Goal: Information Seeking & Learning: Learn about a topic

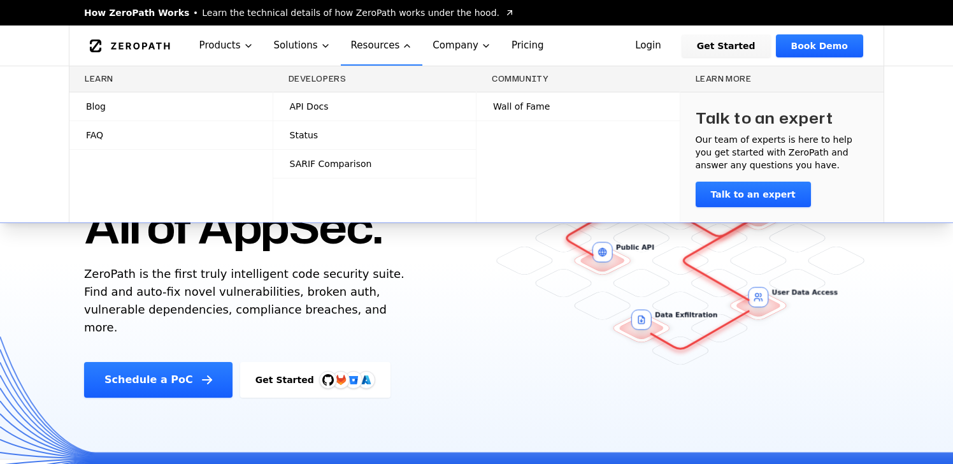
click at [115, 108] on link "Blog" at bounding box center [170, 106] width 203 height 28
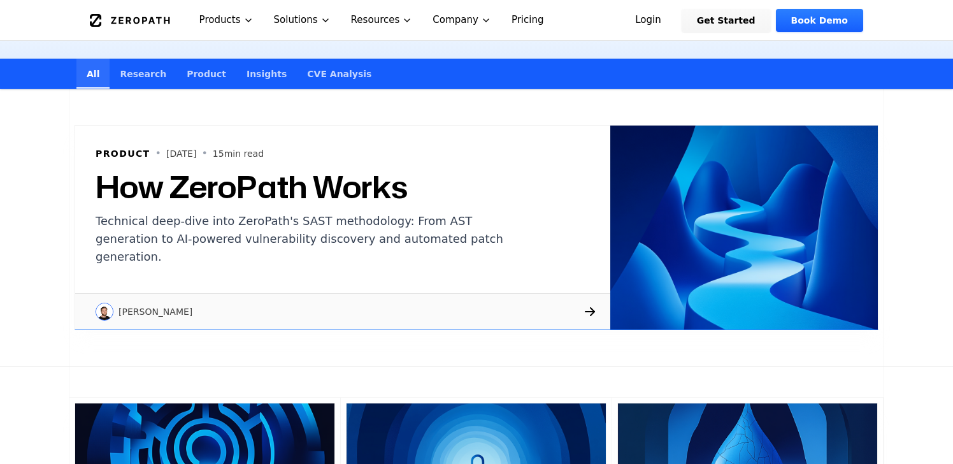
scroll to position [250, 0]
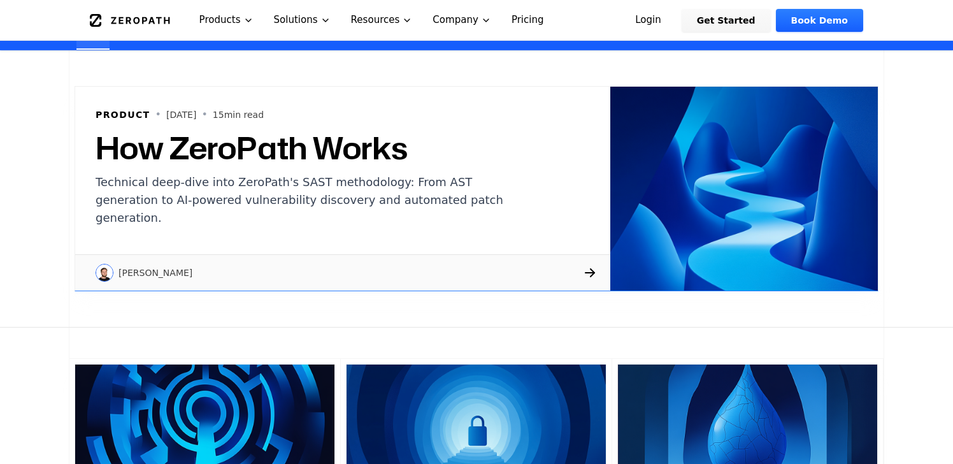
click at [342, 156] on h2 "How ZeroPath Works" at bounding box center [310, 148] width 428 height 31
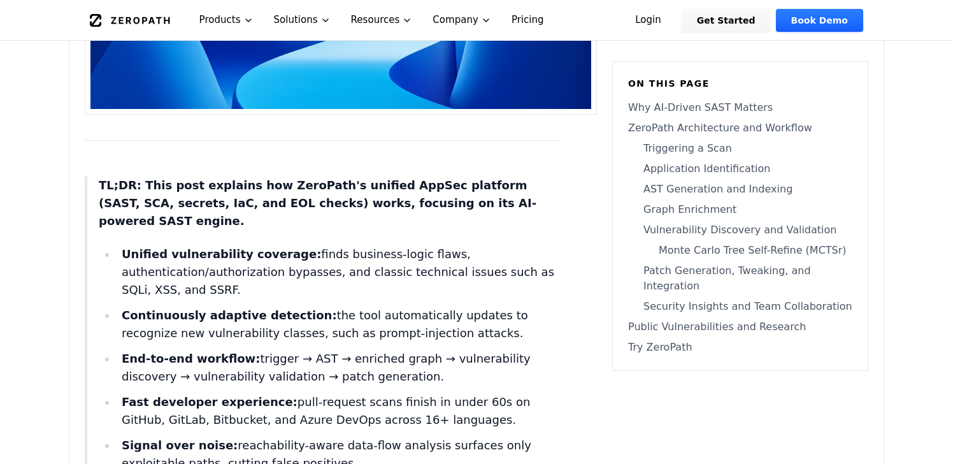
scroll to position [604, 0]
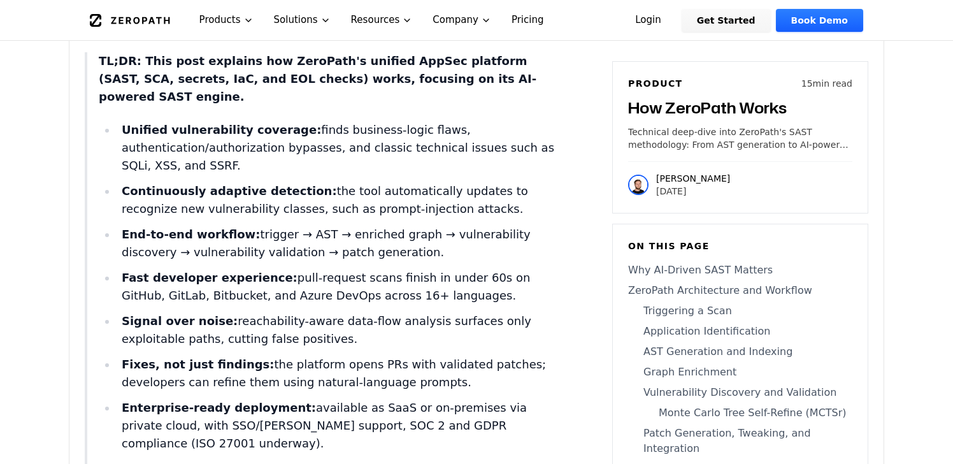
drag, startPoint x: 206, startPoint y: 149, endPoint x: 152, endPoint y: 115, distance: 63.3
click at [152, 121] on li "Unified vulnerability coverage: finds business-logic flaws, authentication/auth…" at bounding box center [338, 148] width 442 height 54
click at [211, 228] on strong "End-to-end workflow:" at bounding box center [191, 234] width 138 height 13
click at [258, 226] on li "End-to-end workflow: trigger → AST → enriched graph → vulnerability discovery →…" at bounding box center [338, 244] width 442 height 36
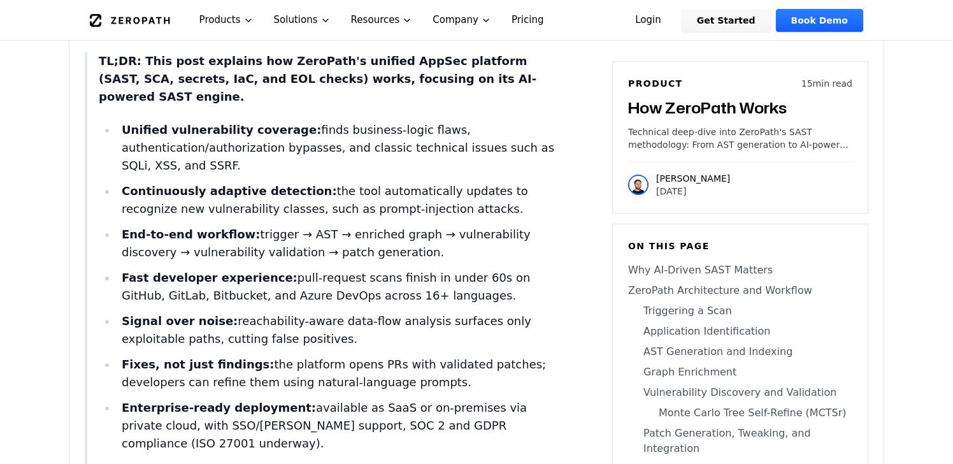
click at [298, 226] on li "End-to-end workflow: trigger → AST → enriched graph → vulnerability discovery →…" at bounding box center [338, 244] width 442 height 36
click at [344, 226] on li "End-to-end workflow: trigger → AST → enriched graph → vulnerability discovery →…" at bounding box center [338, 244] width 442 height 36
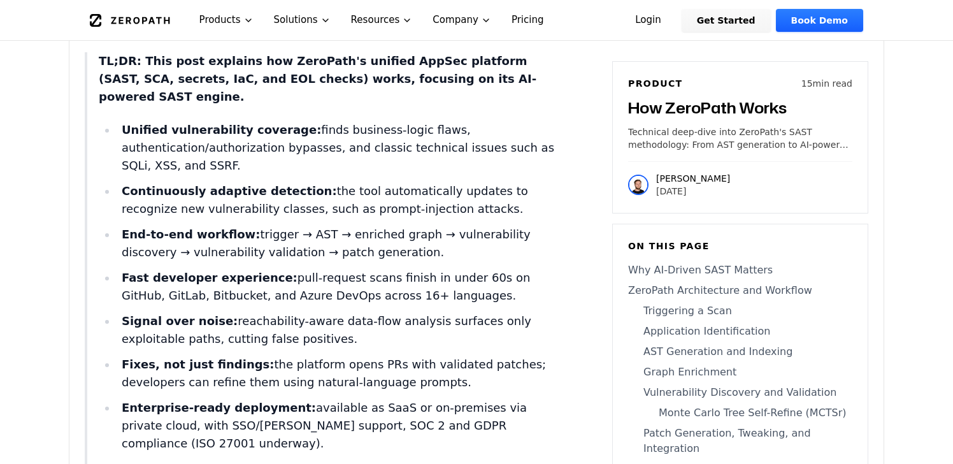
click at [451, 226] on li "End-to-end workflow: trigger → AST → enriched graph → vulnerability discovery →…" at bounding box center [338, 244] width 442 height 36
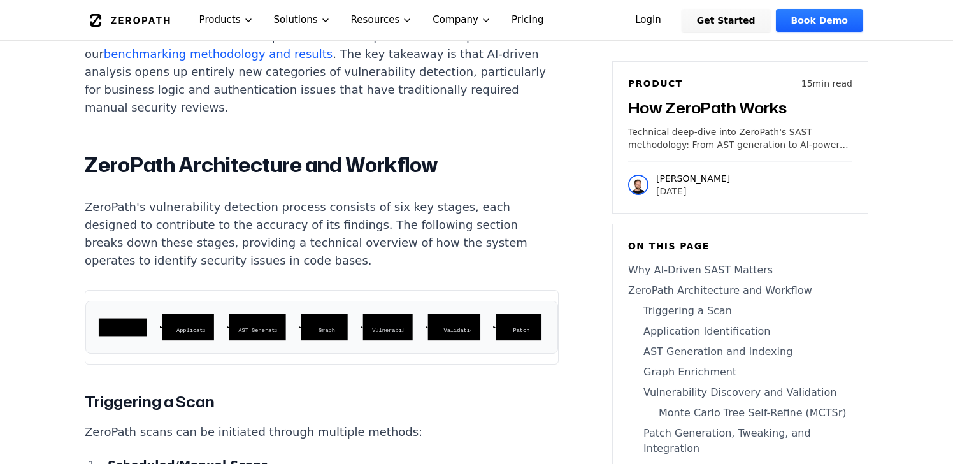
scroll to position [2176, 0]
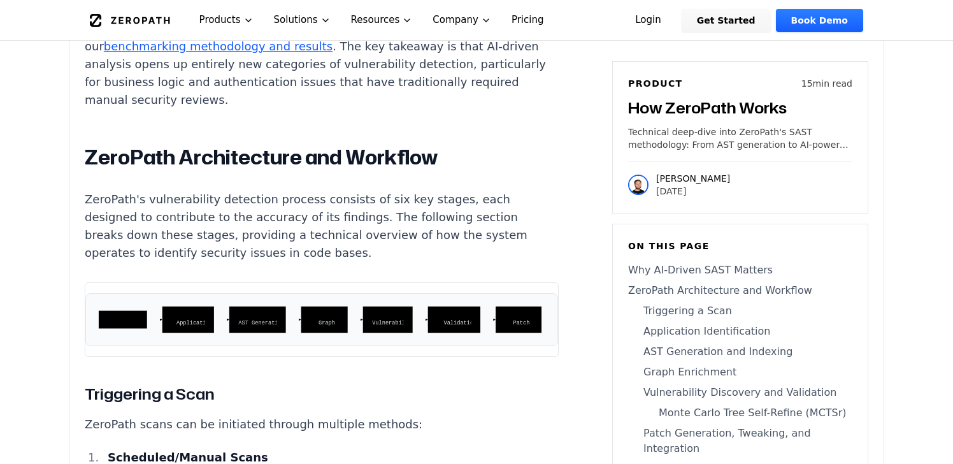
click at [315, 319] on p "Graph Enrichment" at bounding box center [328, 327] width 33 height 17
click at [308, 307] on rect at bounding box center [326, 320] width 47 height 27
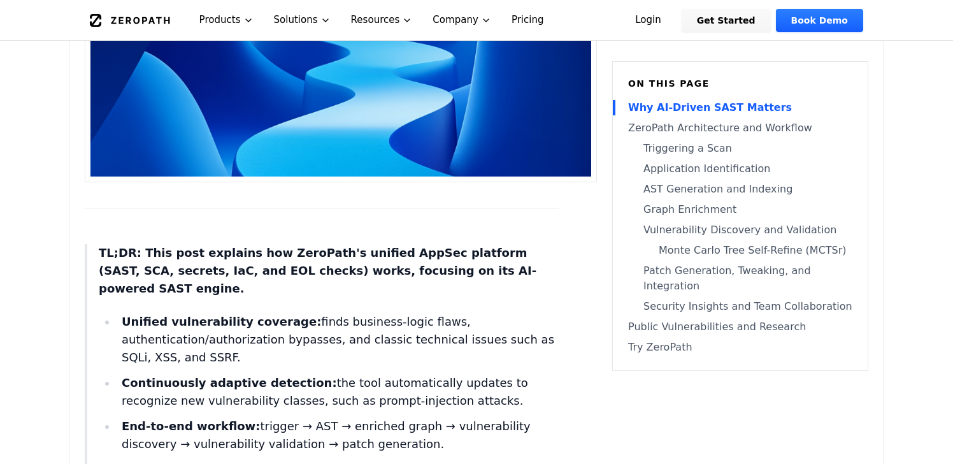
scroll to position [467, 0]
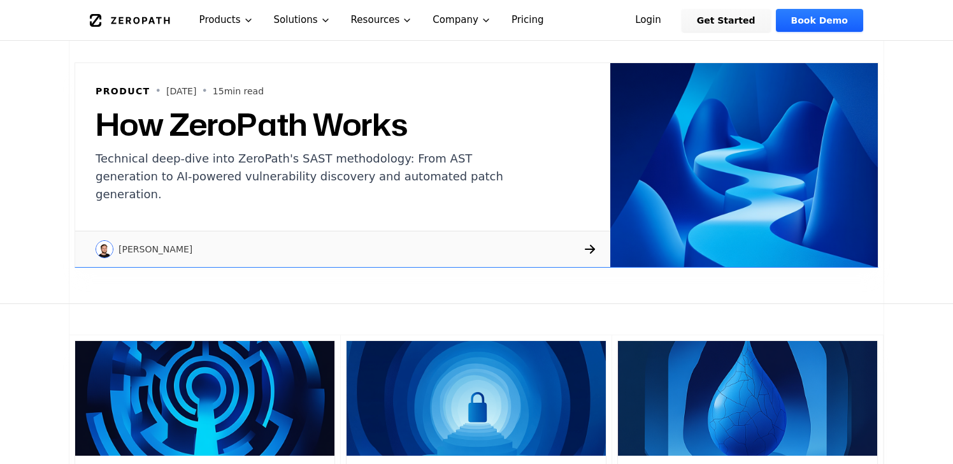
scroll to position [250, 0]
